Goal: Task Accomplishment & Management: Manage account settings

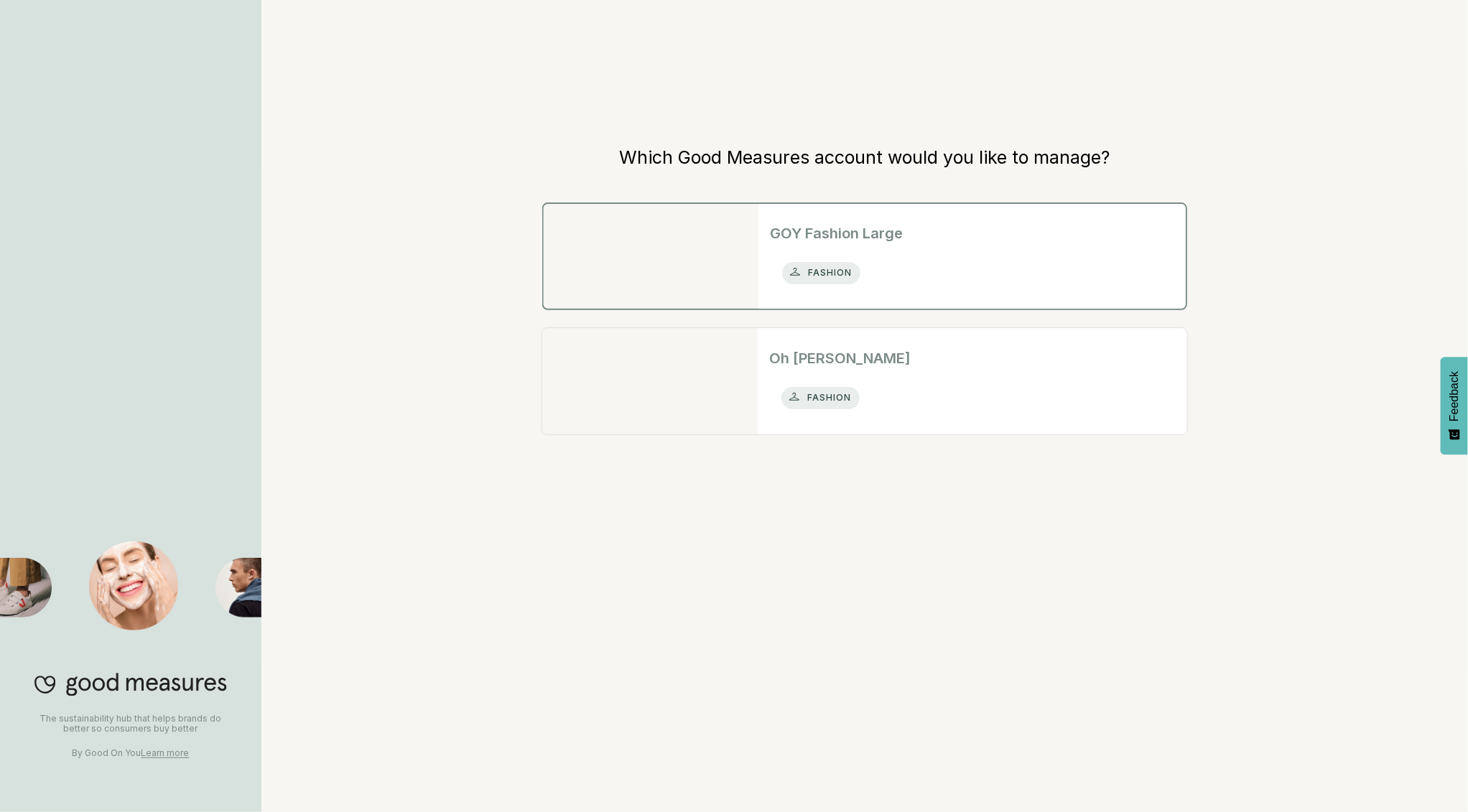
click at [850, 223] on h2 "GOY Fashion Large" at bounding box center [973, 233] width 404 height 22
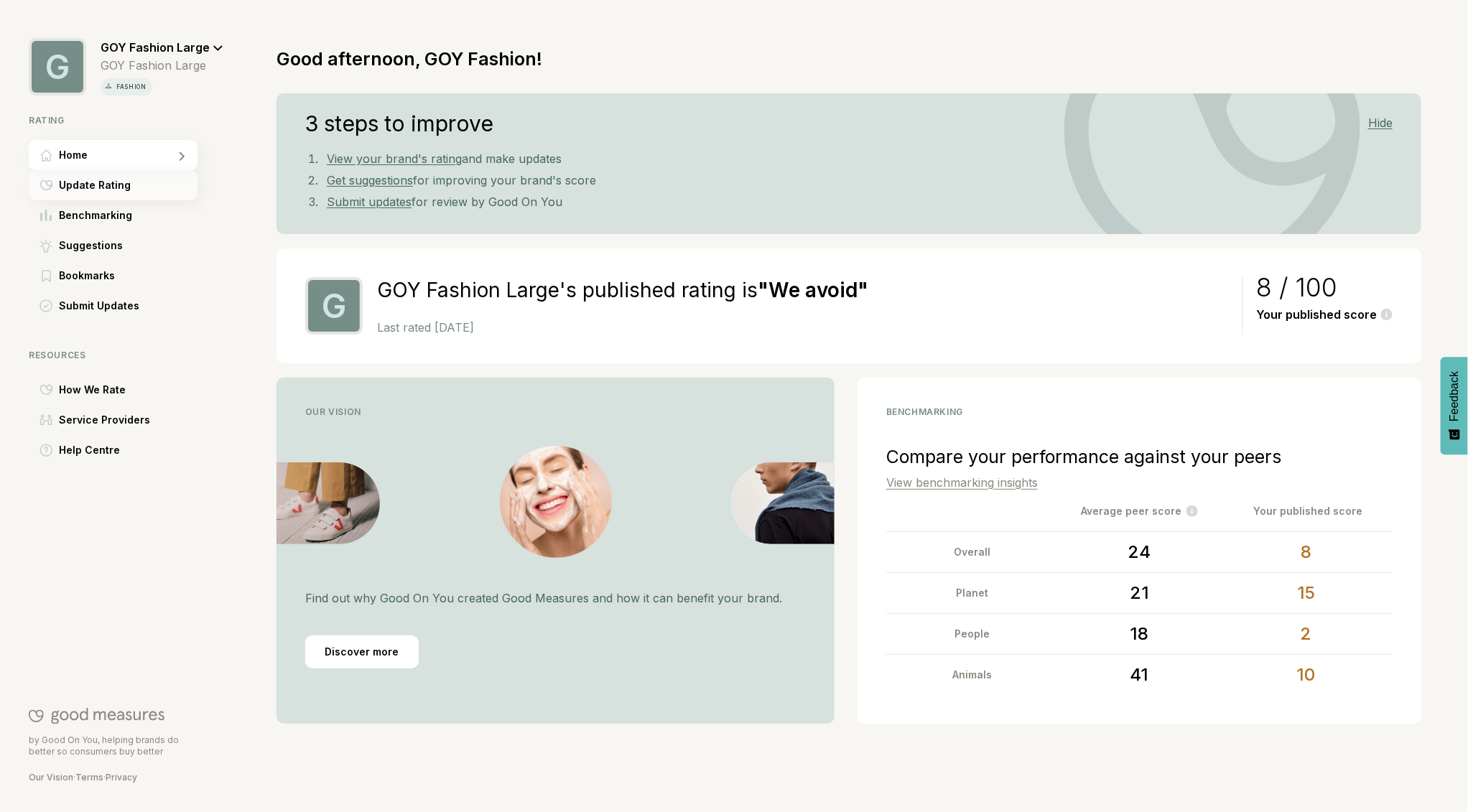
click at [88, 184] on span "Update Rating" at bounding box center [95, 185] width 72 height 17
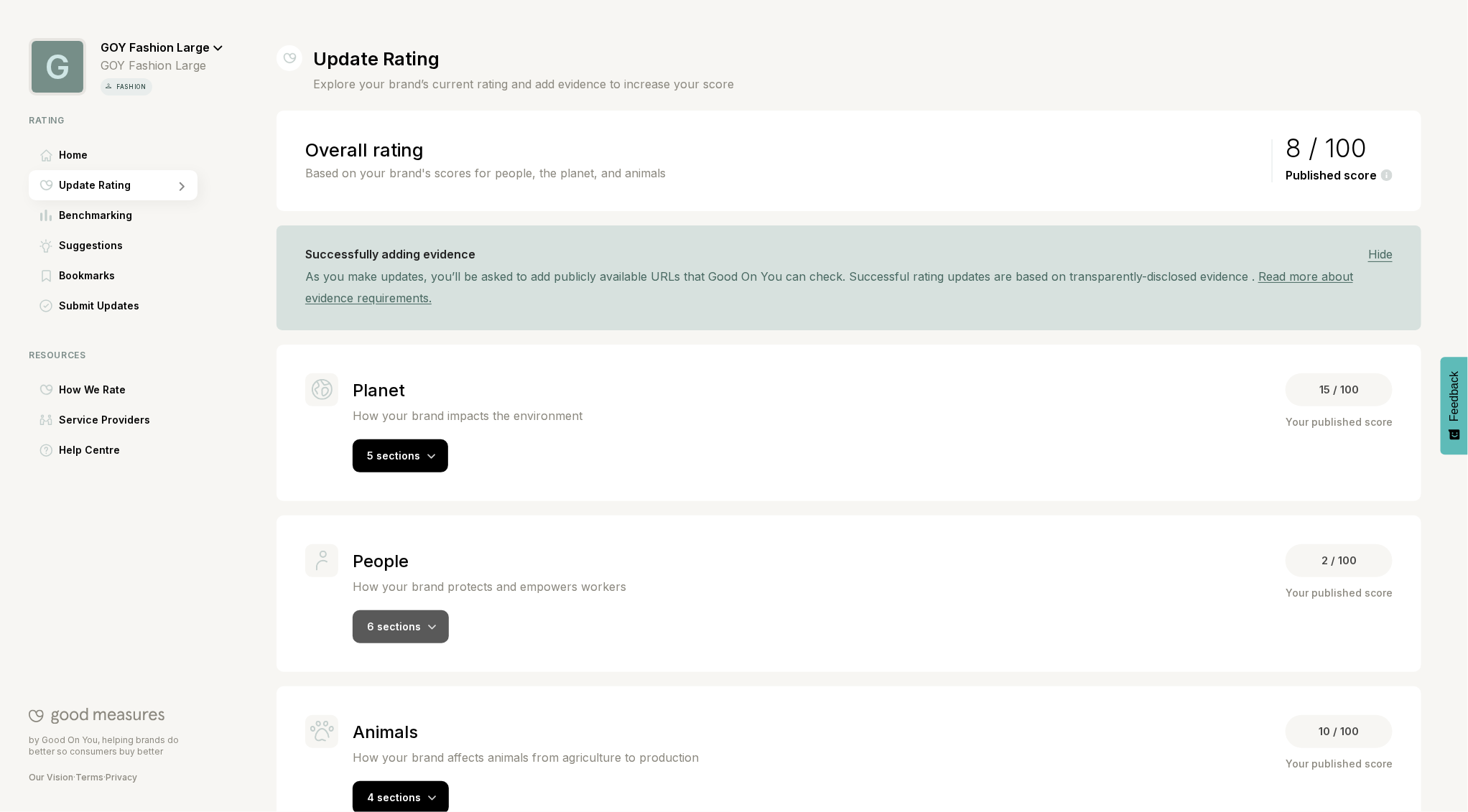
click at [430, 625] on icon at bounding box center [432, 628] width 9 height 6
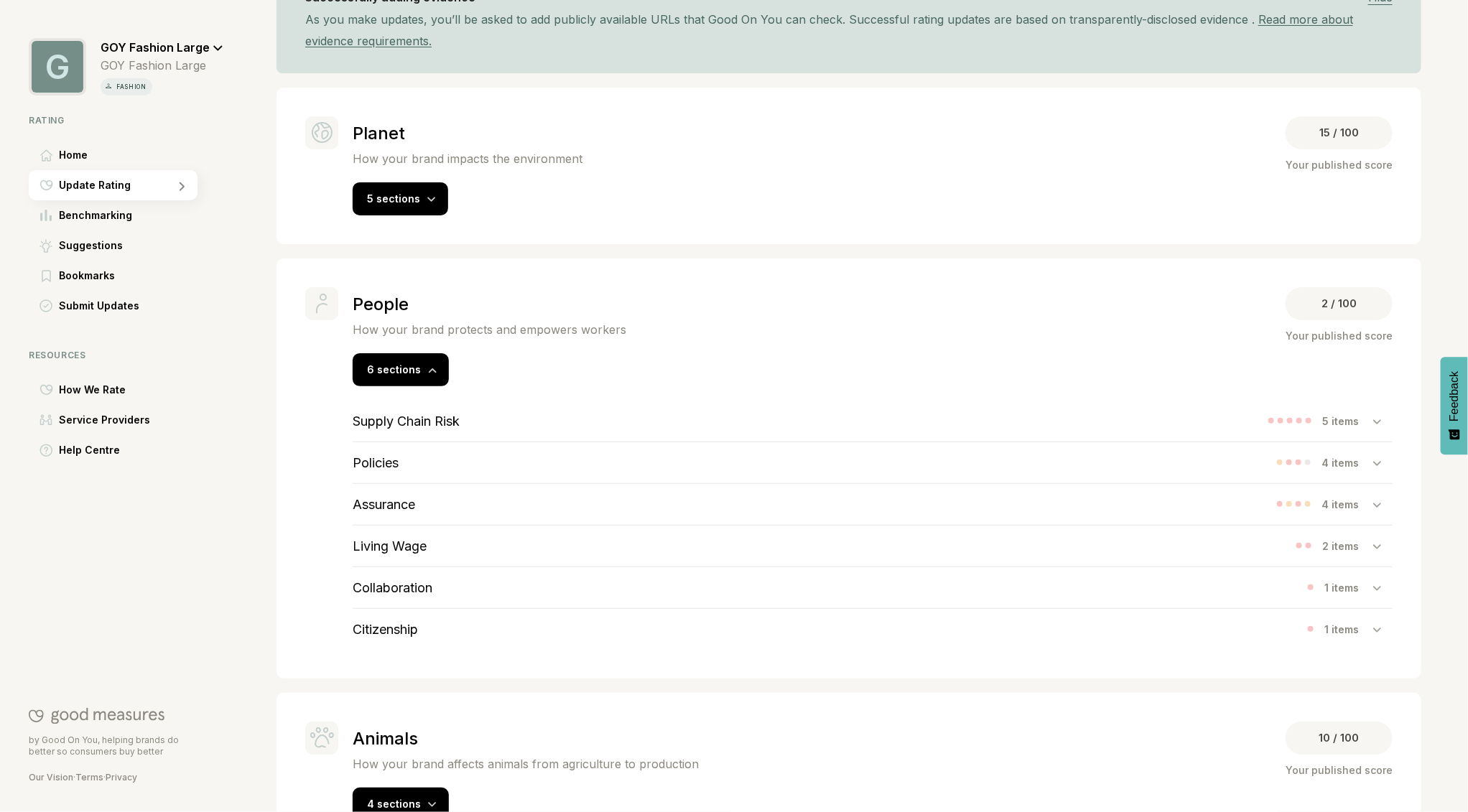
scroll to position [256, 0]
drag, startPoint x: 447, startPoint y: 647, endPoint x: 365, endPoint y: 524, distance: 147.8
click at [365, 524] on div "Supply Chain Risk 5 items Policies 4 items Assurance 4 items Living Wage 2 item…" at bounding box center [872, 519] width 1098 height 264
click at [424, 188] on div "5 sections" at bounding box center [400, 199] width 96 height 33
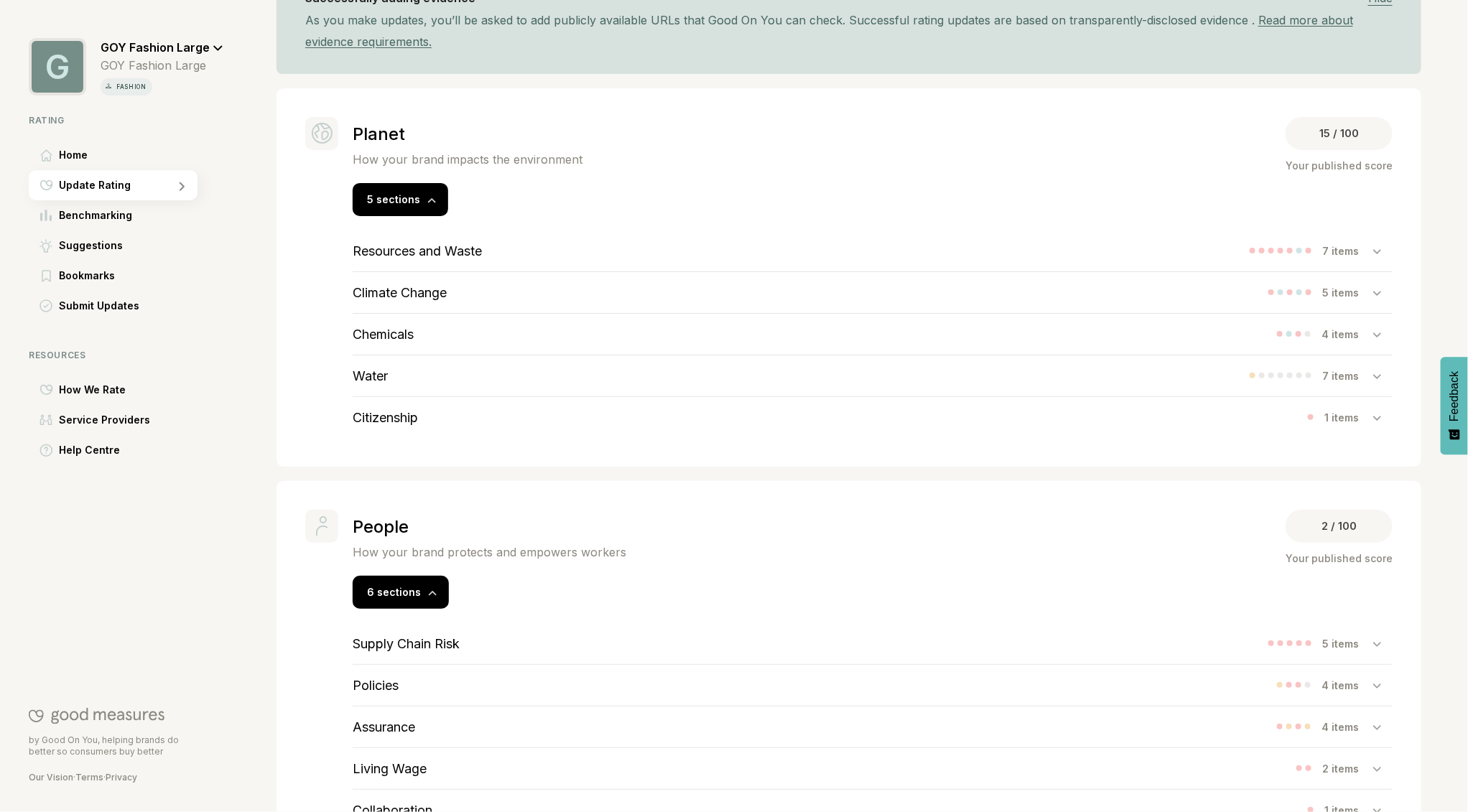
click at [416, 244] on h3 "Resources and Waste" at bounding box center [418, 251] width 129 height 15
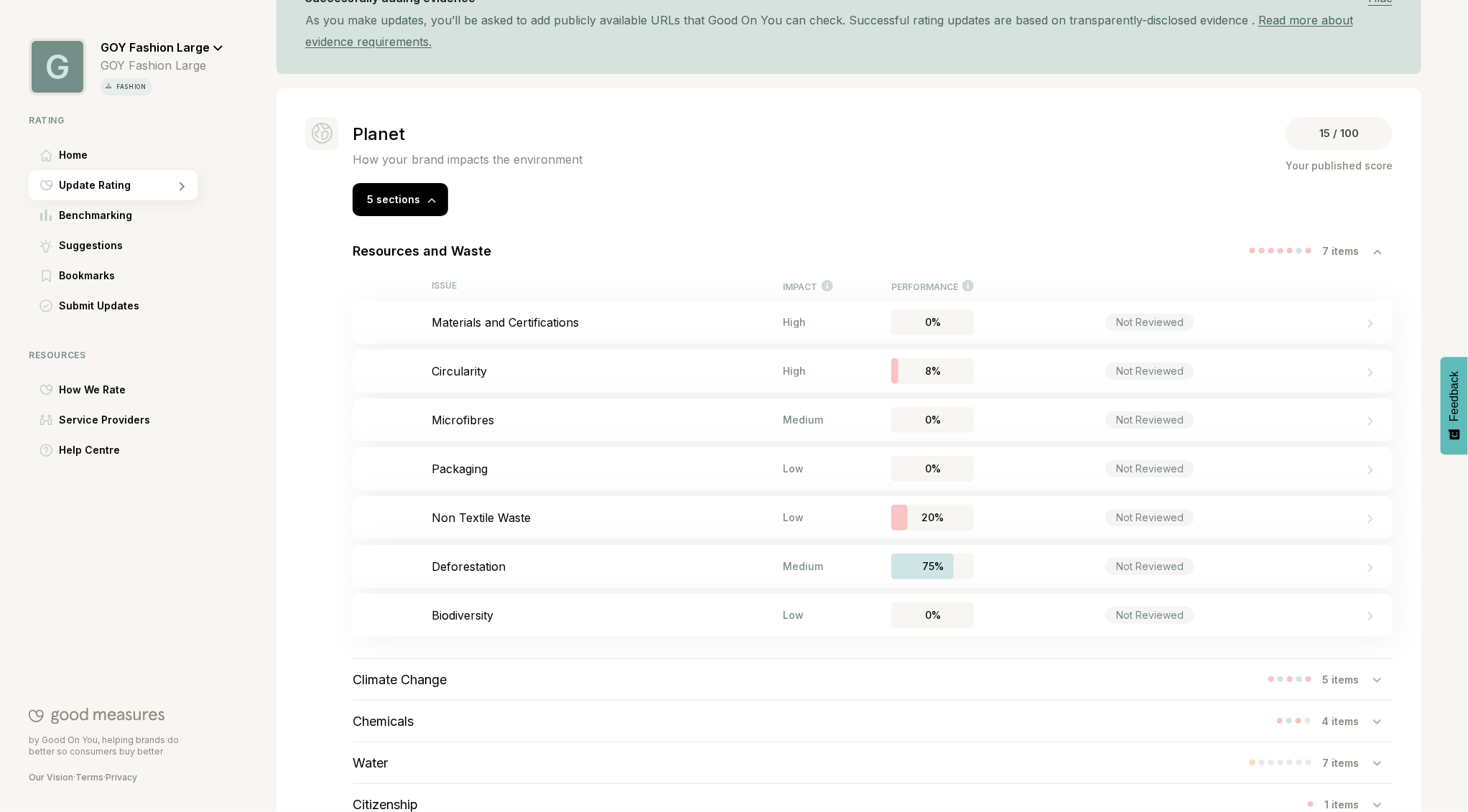
scroll to position [257, 0]
click at [544, 321] on p "Materials and Certifications" at bounding box center [607, 322] width 351 height 14
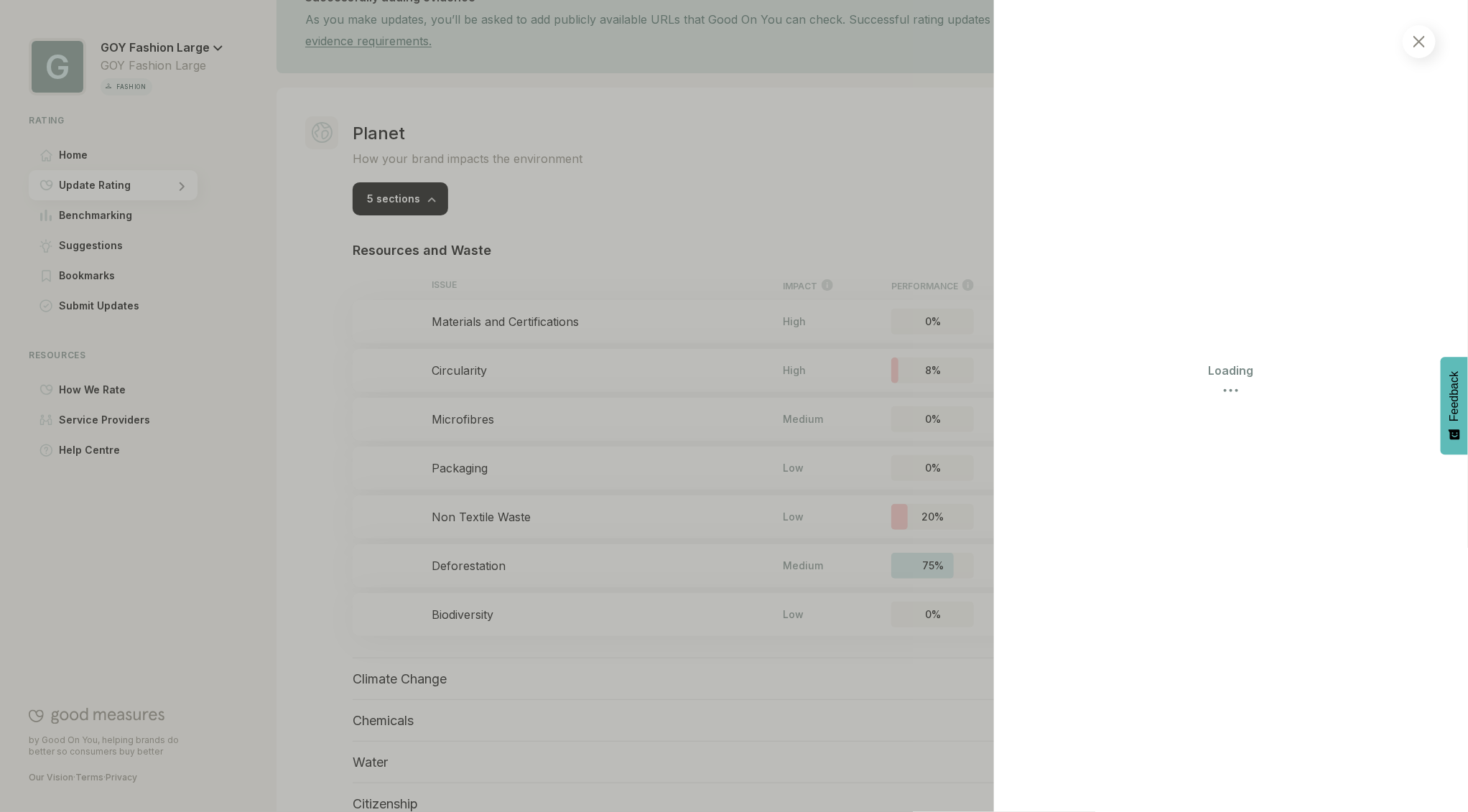
click at [1427, 46] on div at bounding box center [1420, 41] width 33 height 33
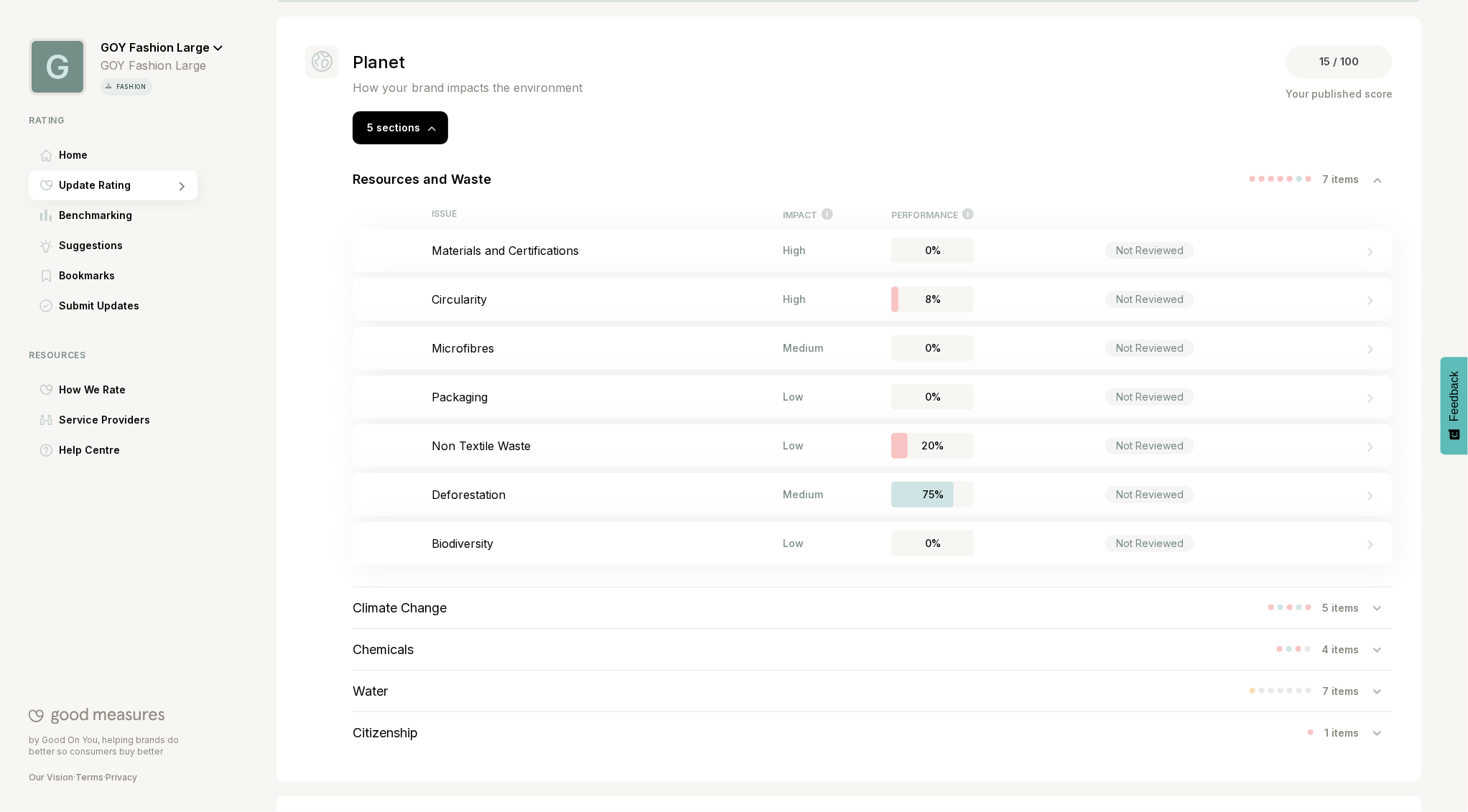
scroll to position [350, 0]
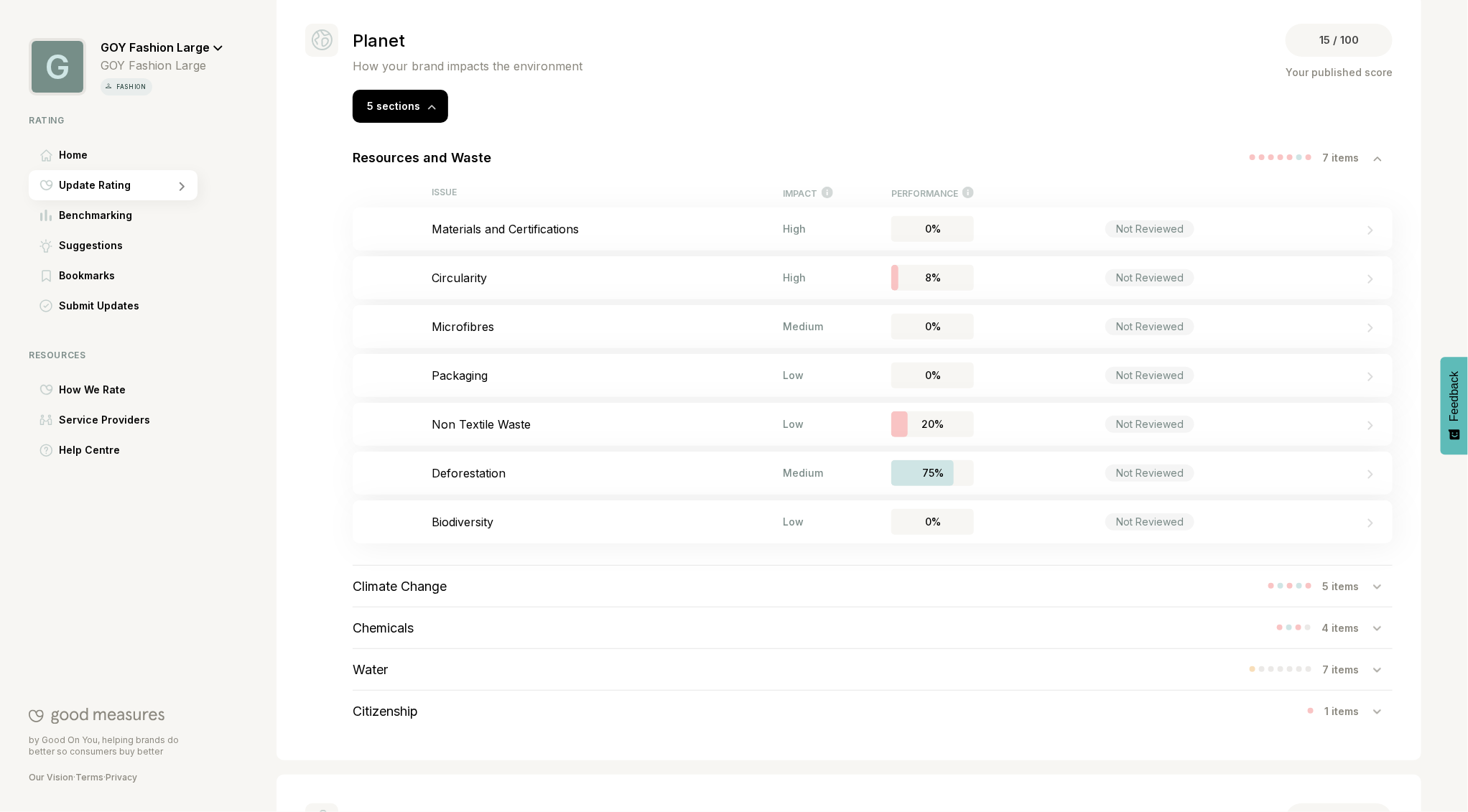
click at [400, 575] on div "Climate Change" at bounding box center [400, 586] width 94 height 41
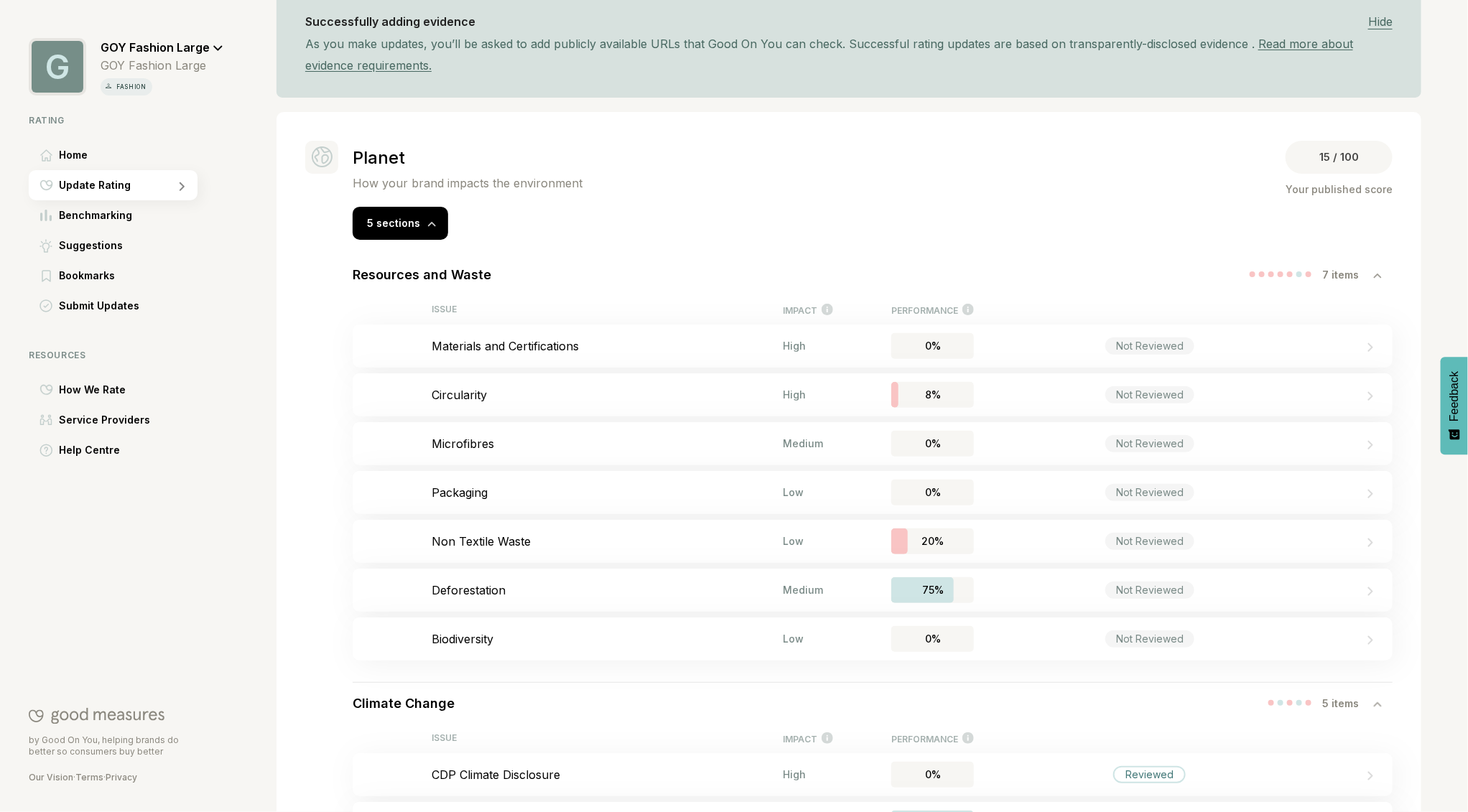
scroll to position [188, 0]
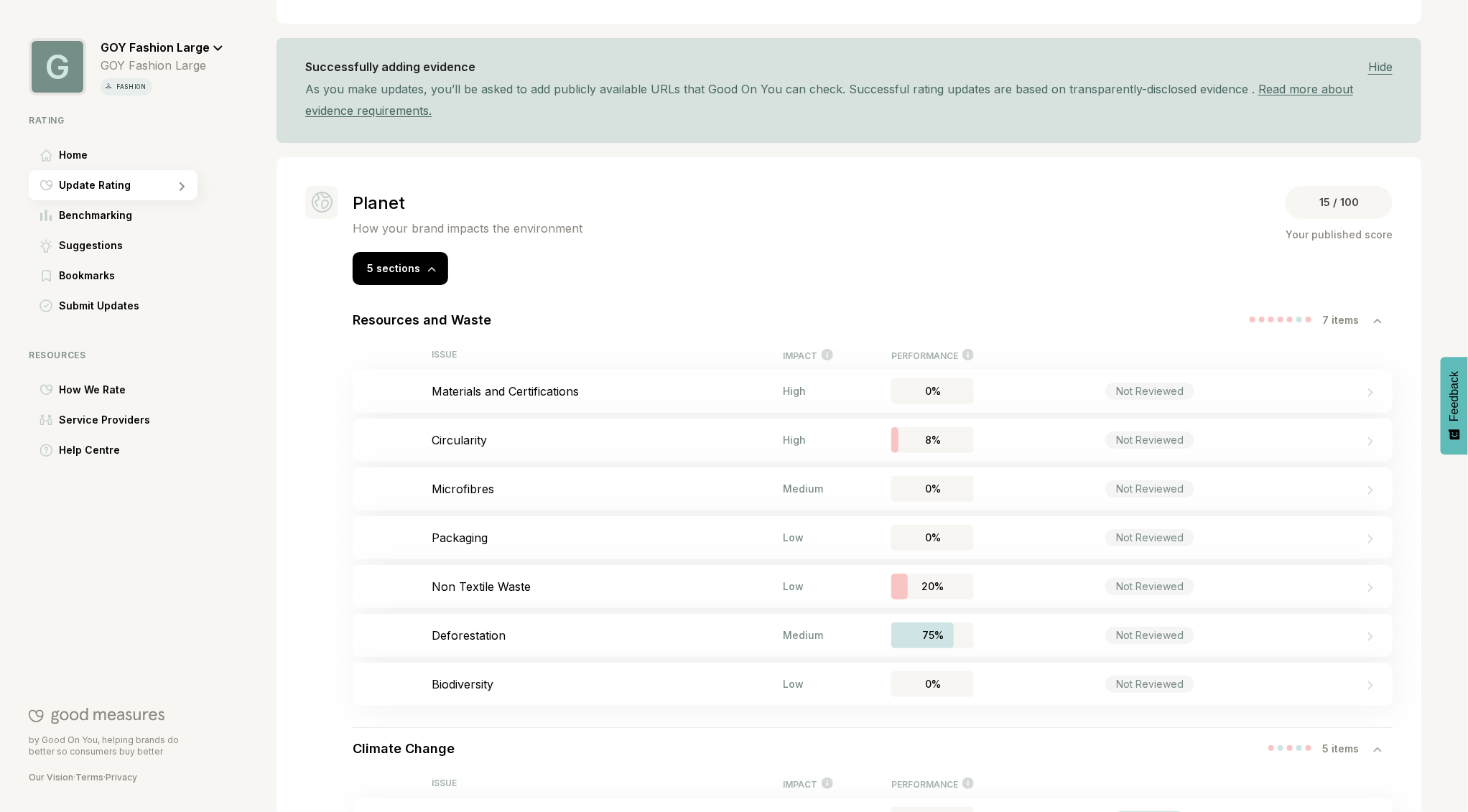
click at [206, 40] on div "GOY Fashion Large" at bounding box center [161, 41] width 122 height 26
click at [142, 152] on span "Log Out" at bounding box center [137, 149] width 40 height 17
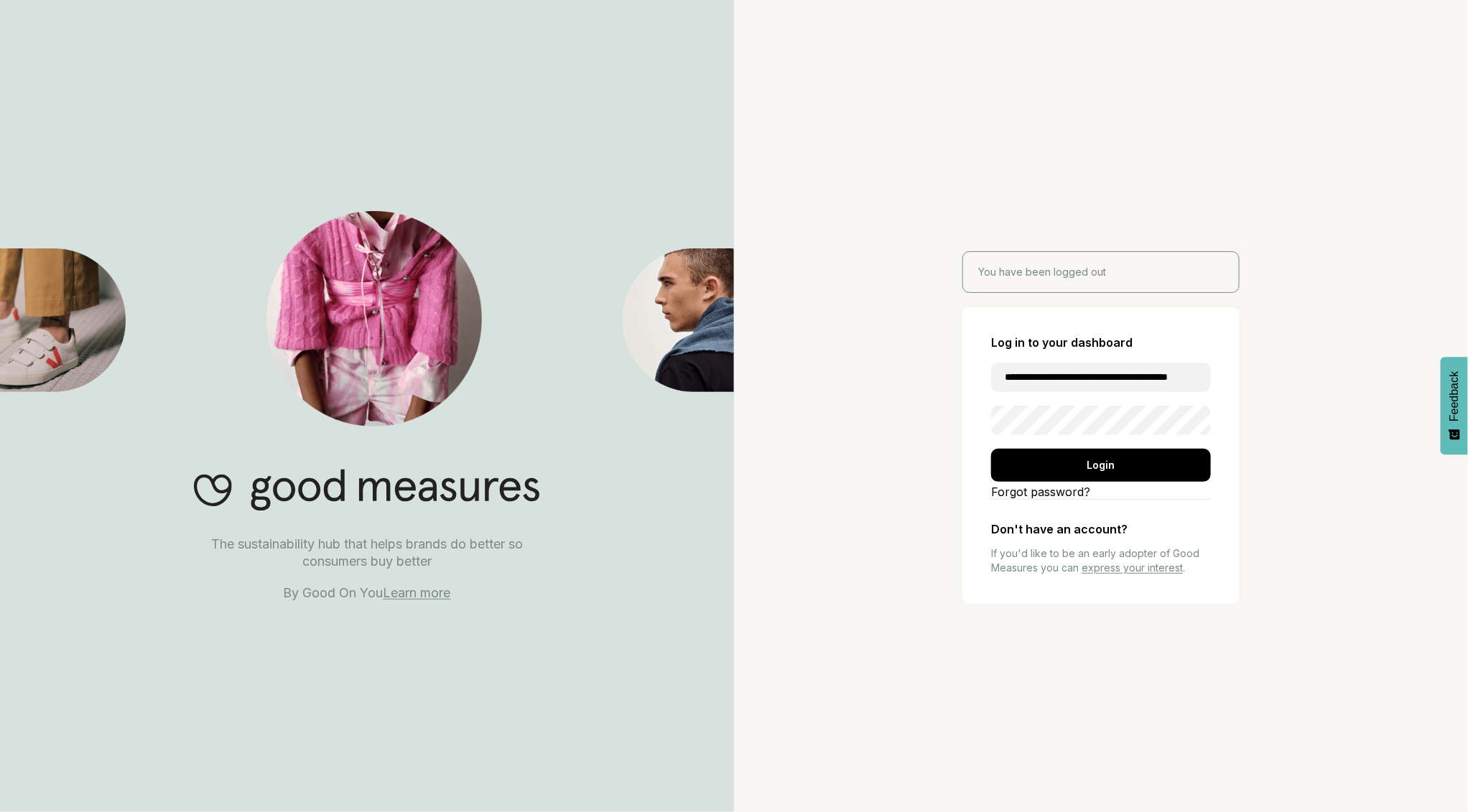
click at [1072, 378] on input "**********" at bounding box center [1102, 377] width 220 height 29
type input "**********"
click at [1115, 471] on div "Login" at bounding box center [1102, 465] width 220 height 33
